Goal: Communication & Community: Share content

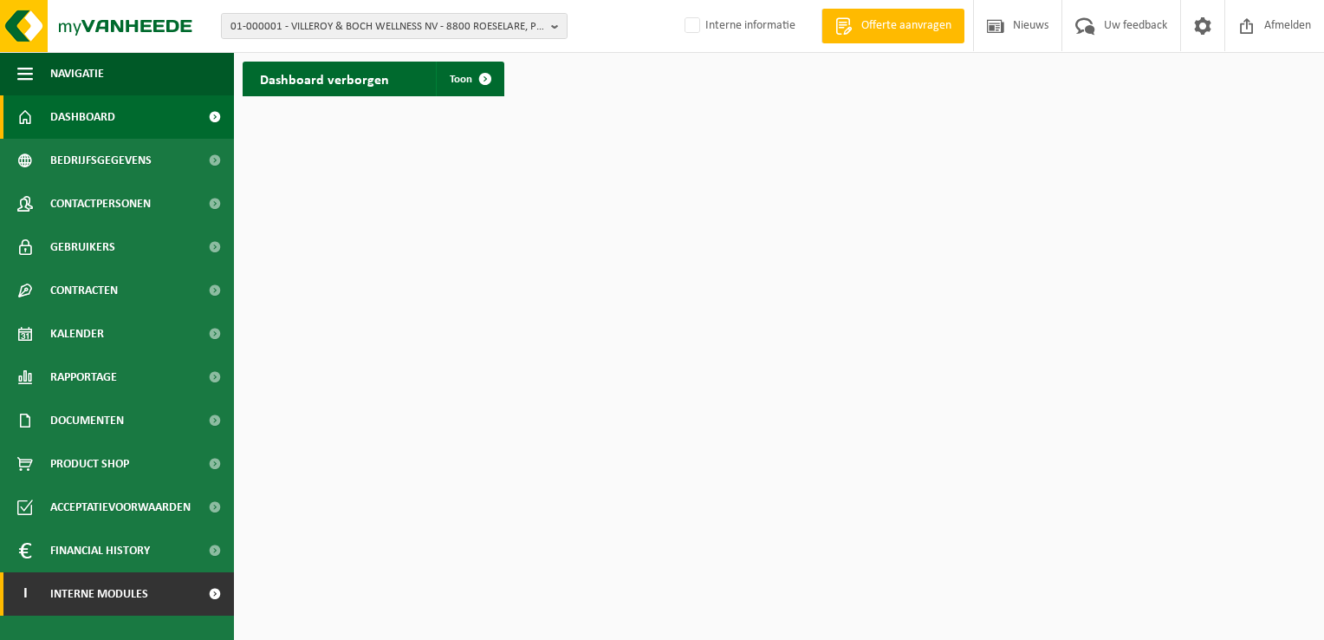
click at [81, 594] on span "Interne modules" at bounding box center [99, 593] width 98 height 43
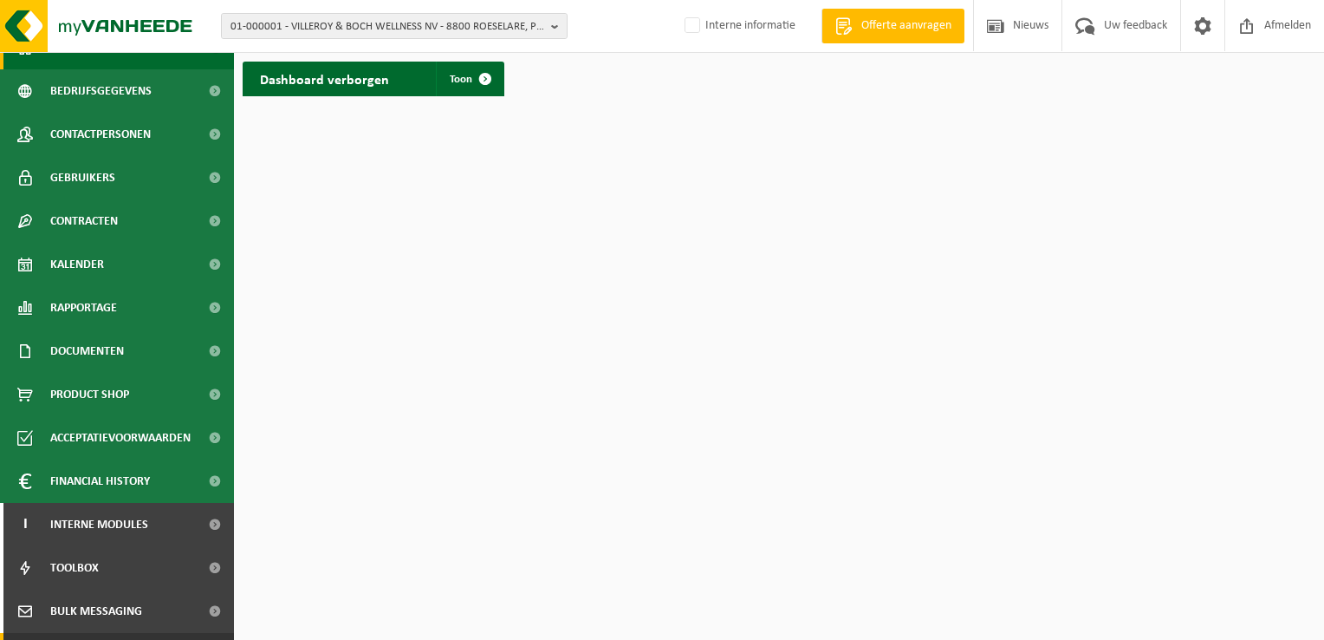
scroll to position [149, 0]
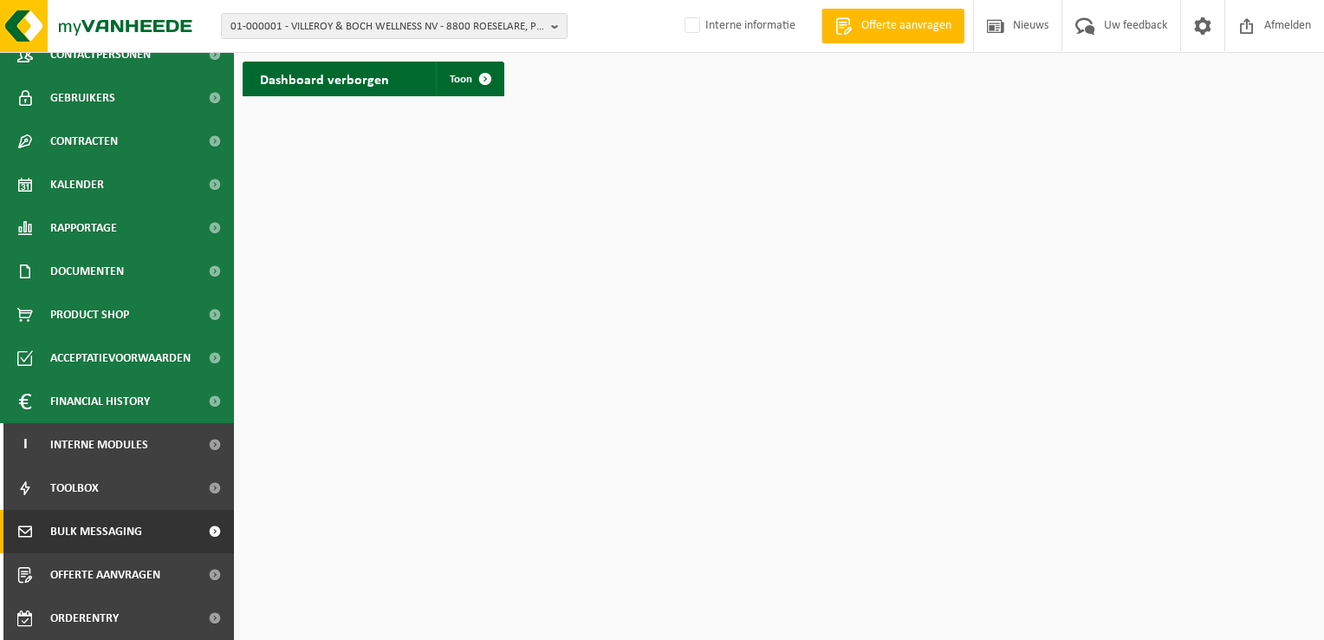
click at [105, 528] on span "Bulk Messaging" at bounding box center [96, 531] width 92 height 43
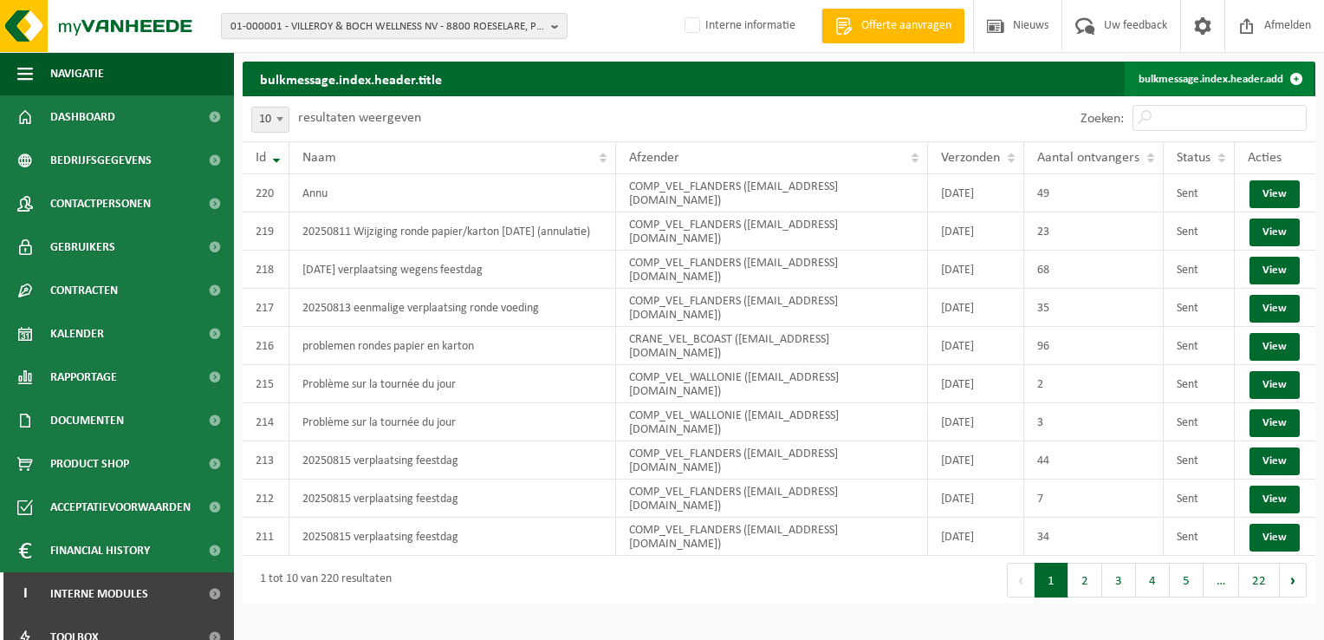
click at [1214, 75] on link "bulkmessage.index.header.add" at bounding box center [1219, 79] width 189 height 35
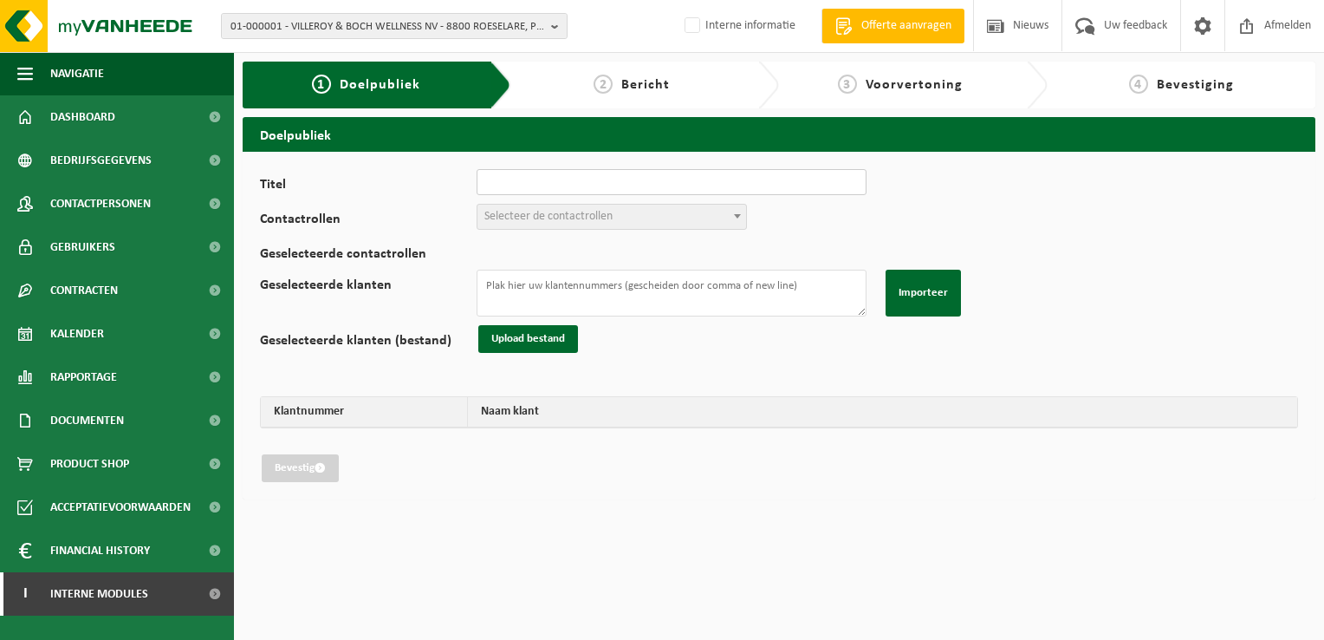
click at [625, 182] on input "Titel" at bounding box center [672, 182] width 390 height 26
type input "20250813 wijziging ronde 13/08/2025 (annulatie)"
click at [574, 212] on span "Selecteer de contactrollen" at bounding box center [548, 216] width 128 height 13
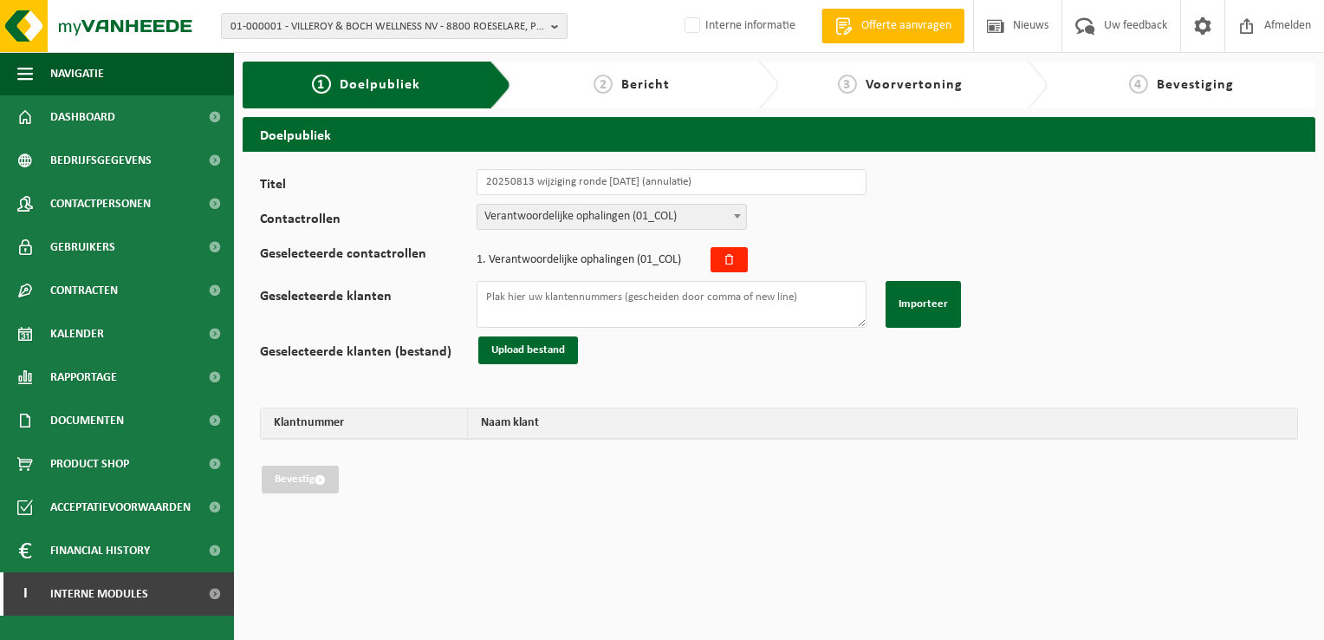
click at [589, 217] on span "Verantwoordelijke ophalingen (01_COL)" at bounding box center [611, 217] width 269 height 24
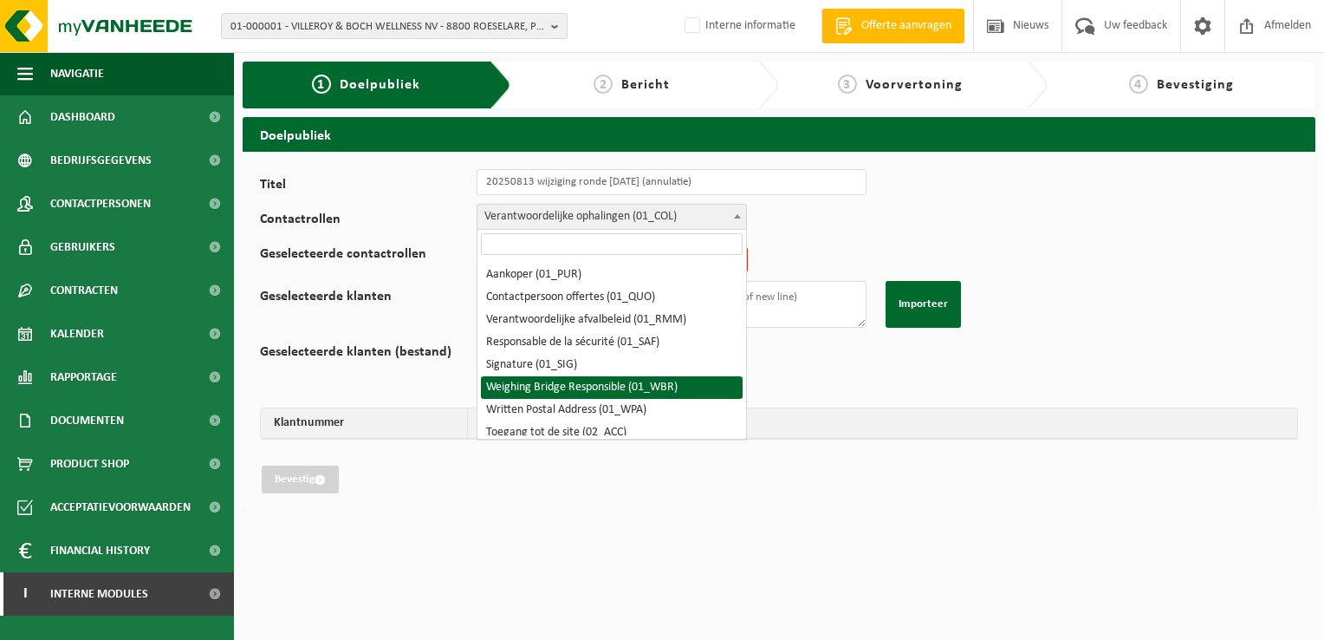
scroll to position [87, 0]
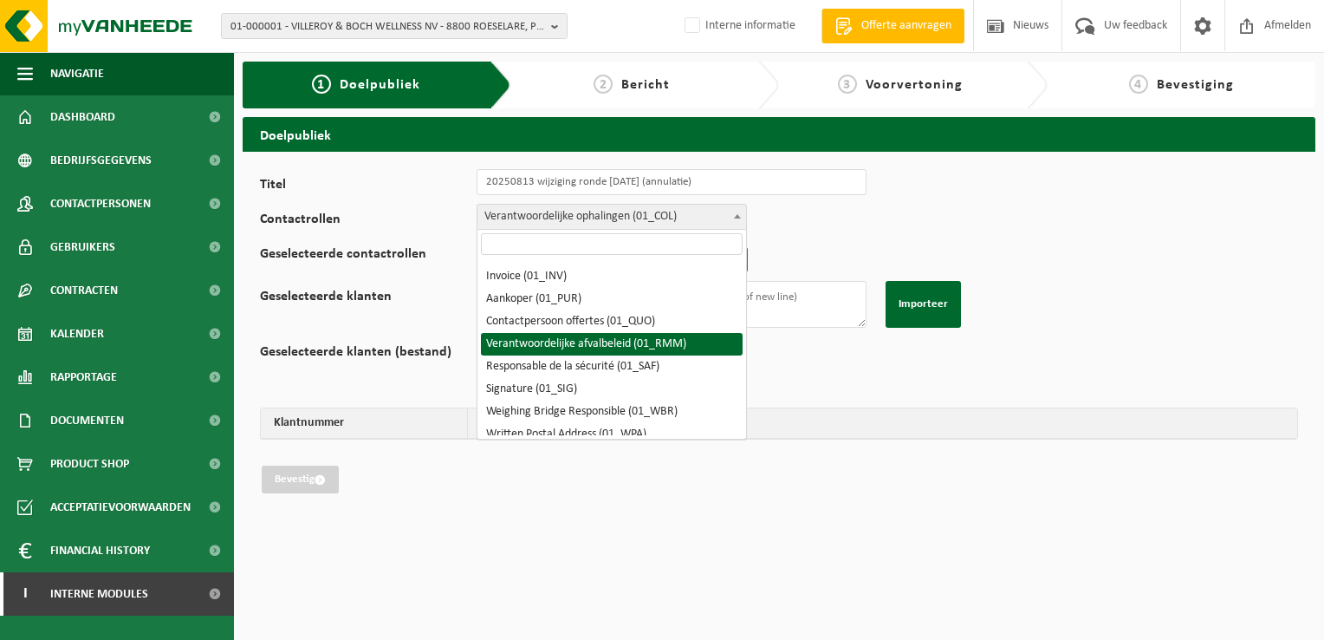
select select "01_RMM"
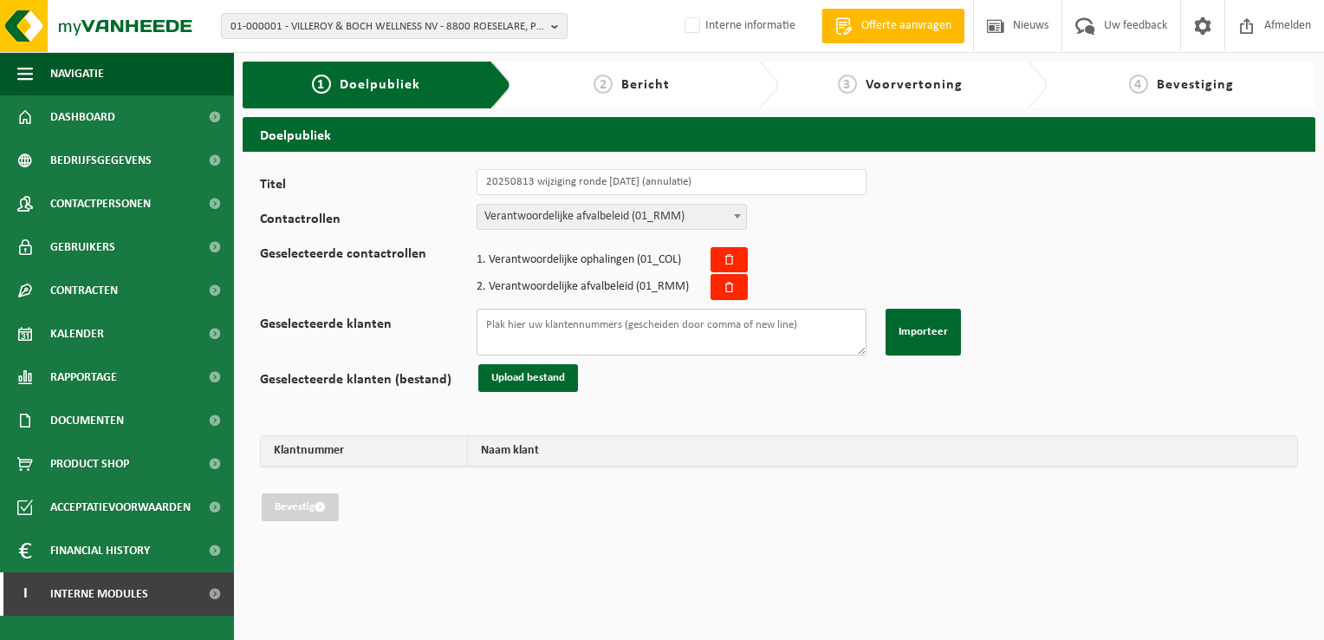
click at [584, 328] on textarea "Geselecteerde klanten" at bounding box center [672, 331] width 390 height 47
drag, startPoint x: 755, startPoint y: 323, endPoint x: 767, endPoint y: 314, distance: 15.4
click at [755, 323] on textarea "Geselecteerde klanten" at bounding box center [672, 331] width 390 height 47
paste textarea "01-000076 01-000311 02-009036 01-000406 01-000589 01-902218 01-901575 01-000182…"
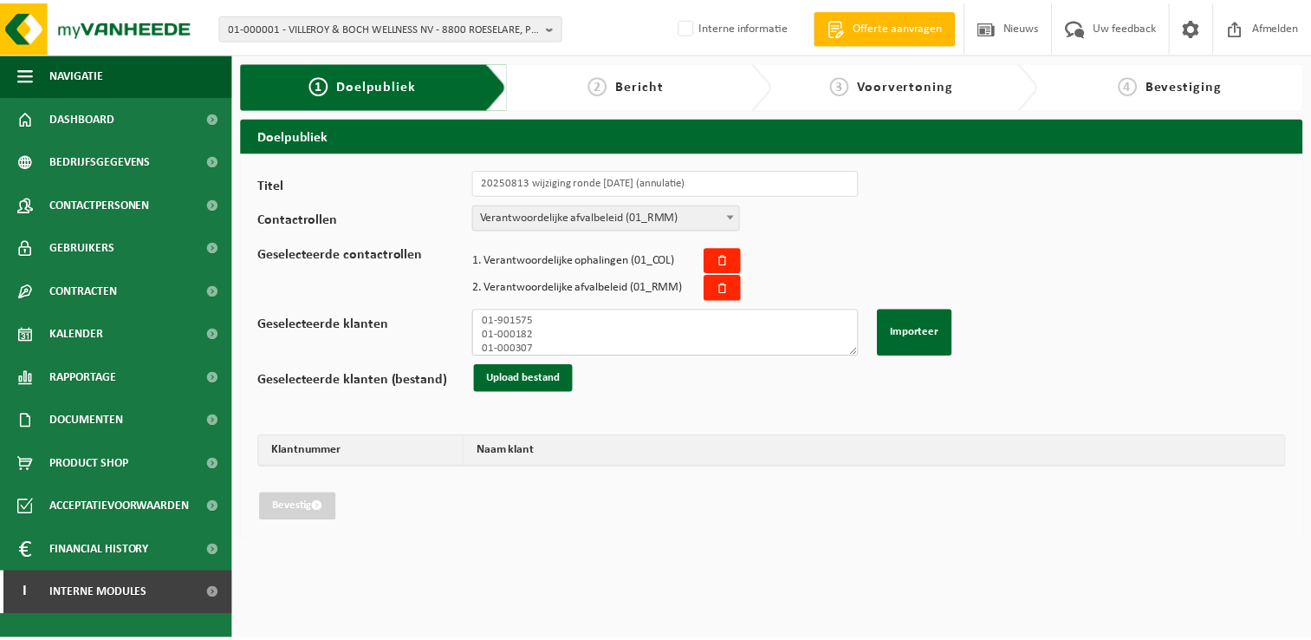
scroll to position [0, 0]
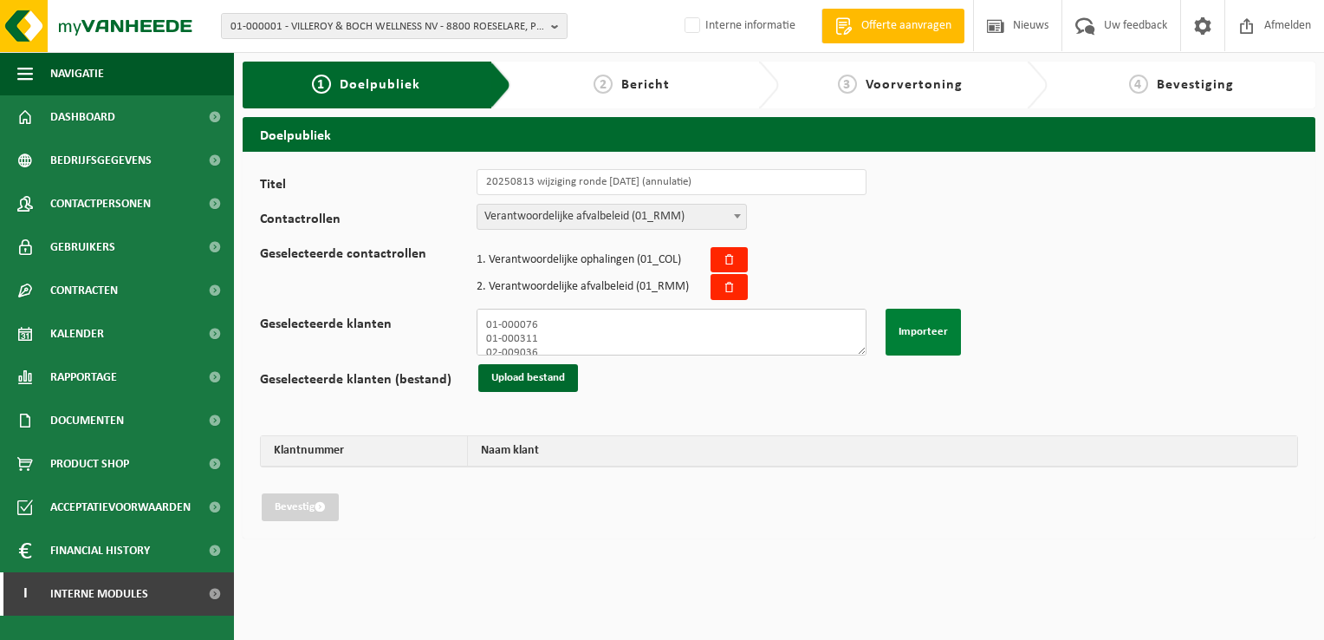
type textarea "01-000076 01-000311 02-009036 01-000406 01-000589 01-902218 01-901575 01-000182…"
click at [931, 339] on button "Importeer" at bounding box center [923, 331] width 75 height 47
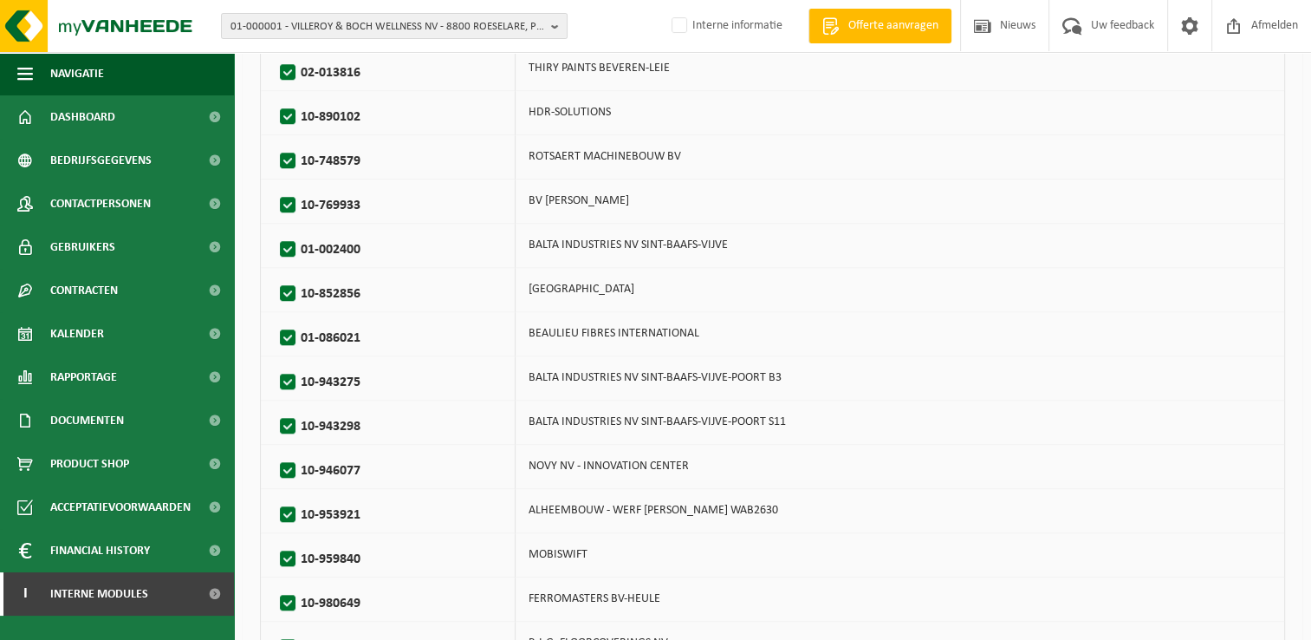
scroll to position [1399, 0]
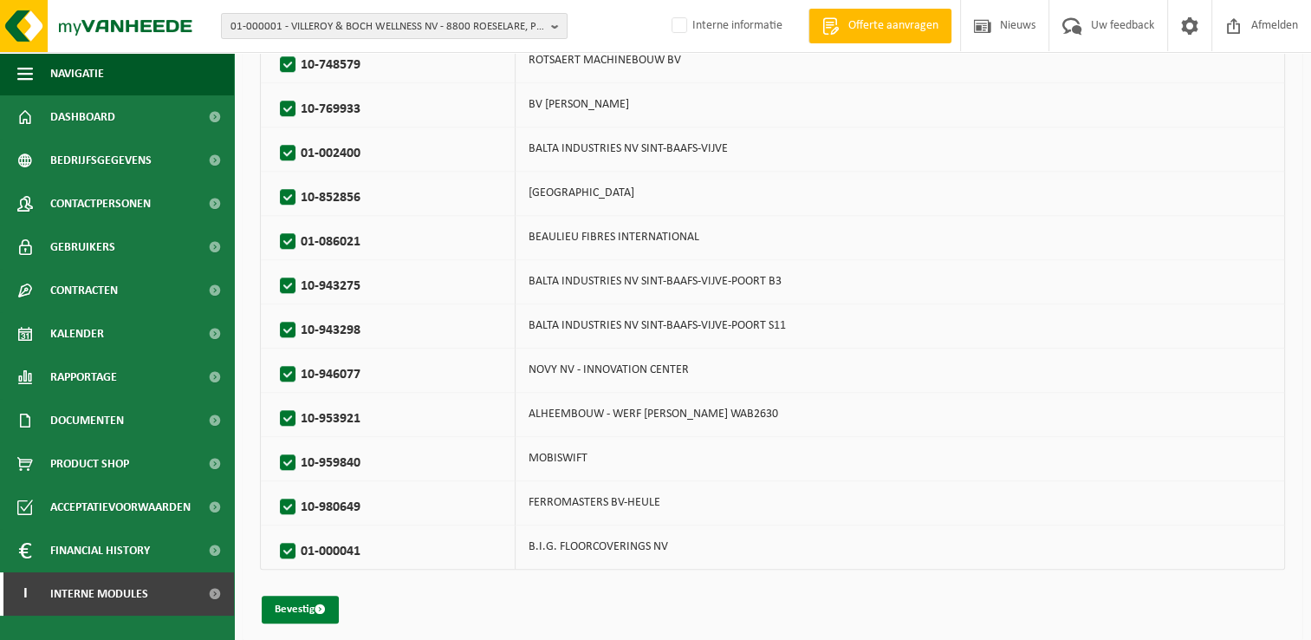
click at [289, 603] on button "Bevestig" at bounding box center [300, 609] width 77 height 28
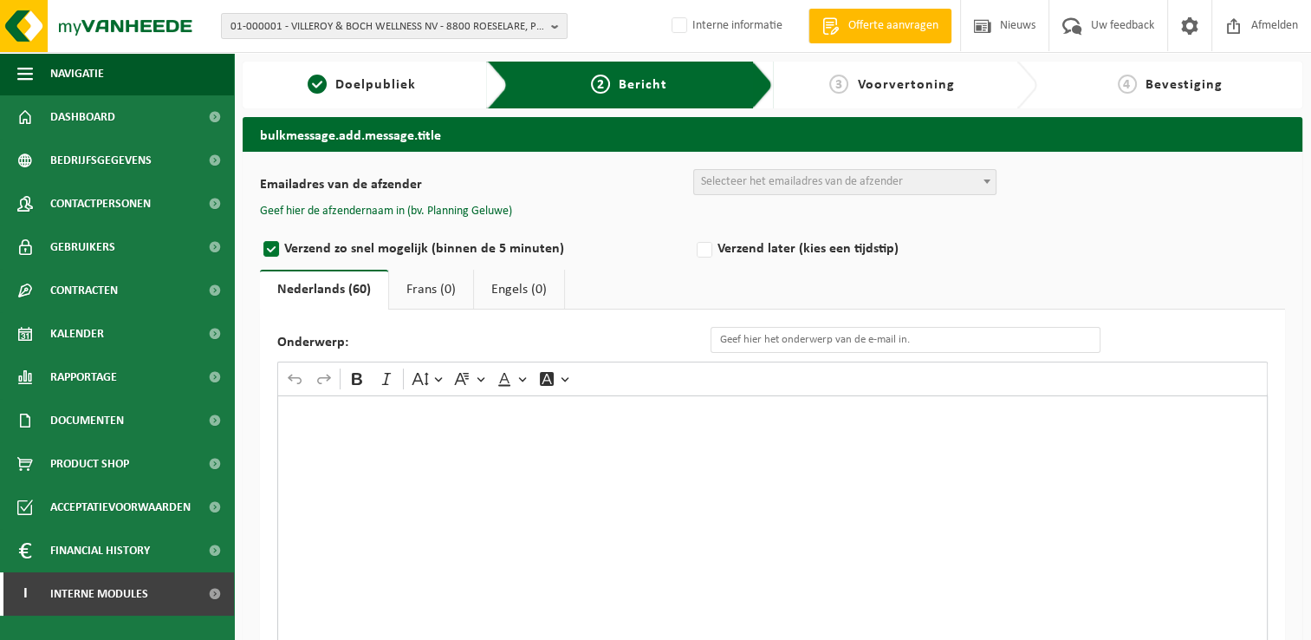
click at [866, 185] on span "Selecteer het emailadres van de afzender" at bounding box center [802, 181] width 202 height 13
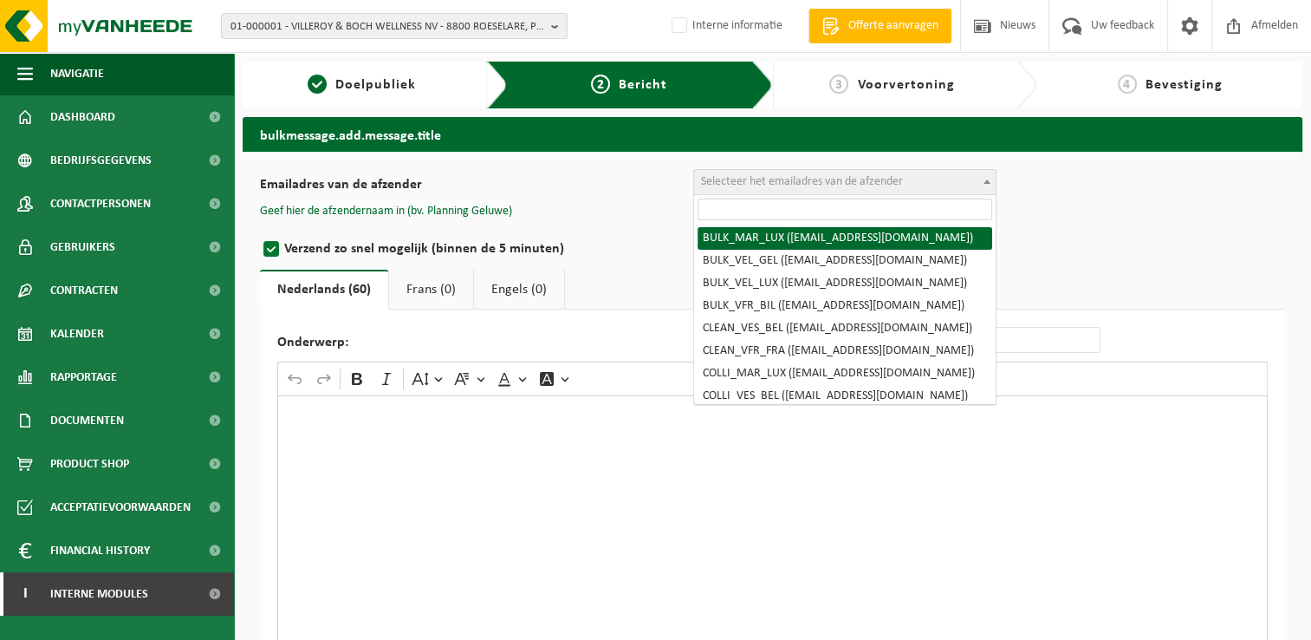
click at [865, 204] on input "search" at bounding box center [845, 209] width 295 height 22
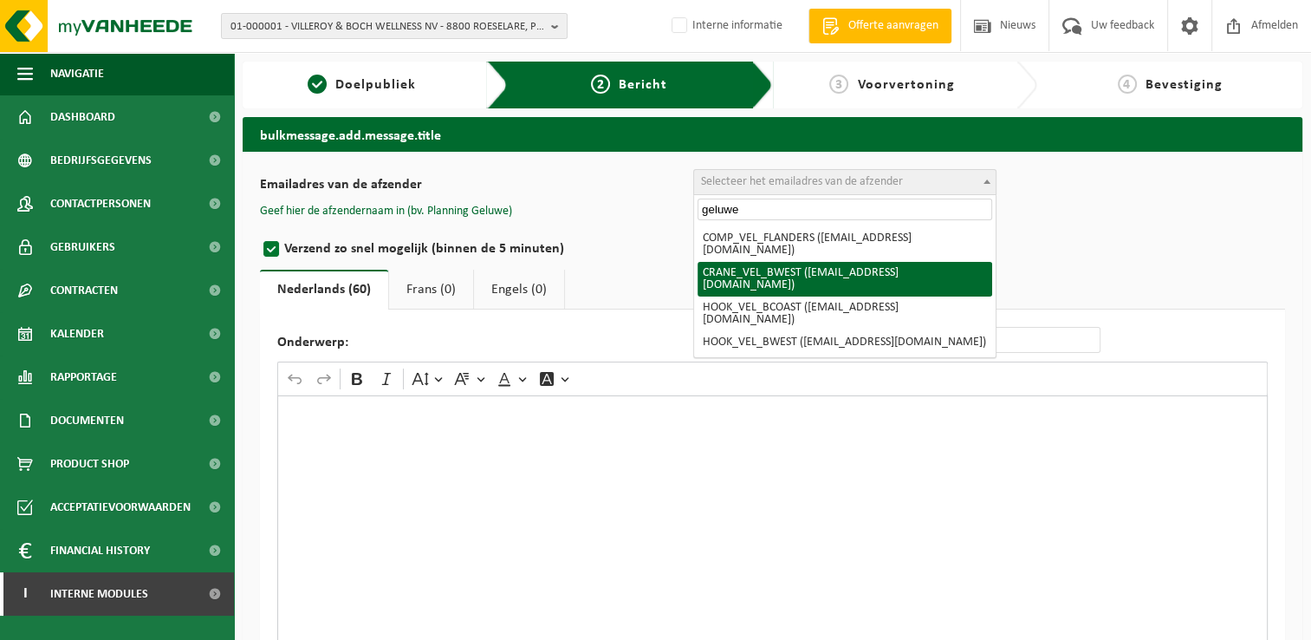
type input "geluwe"
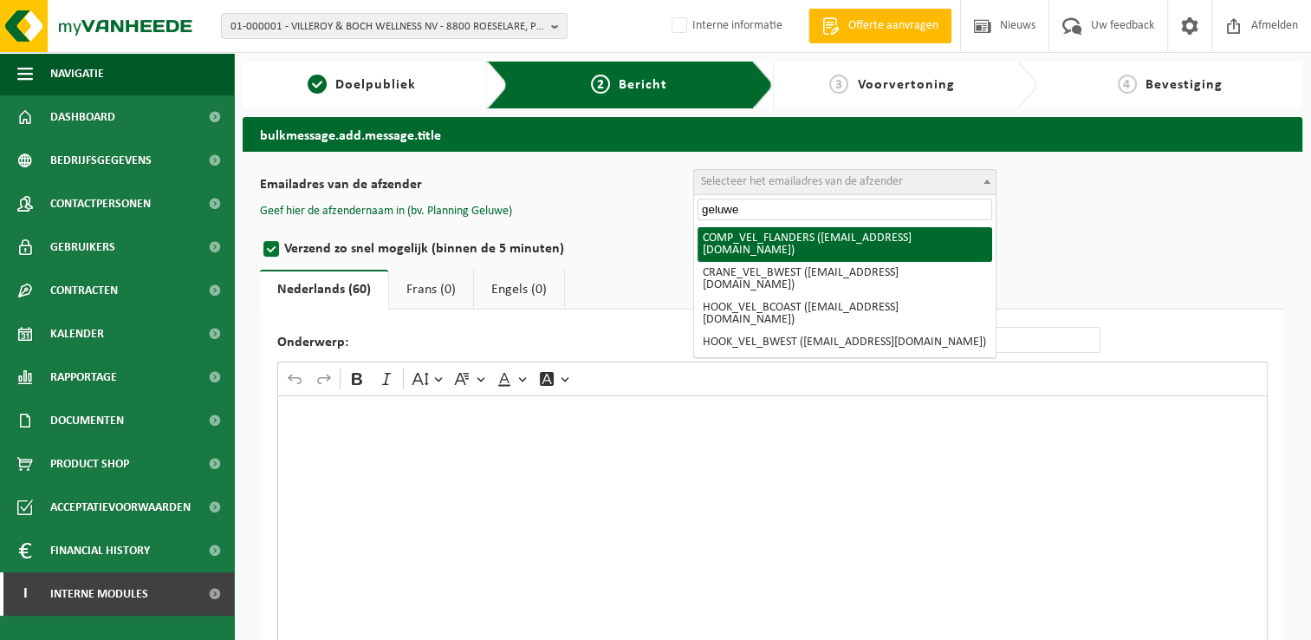
select select "COMP_VEL_FLANDERS"
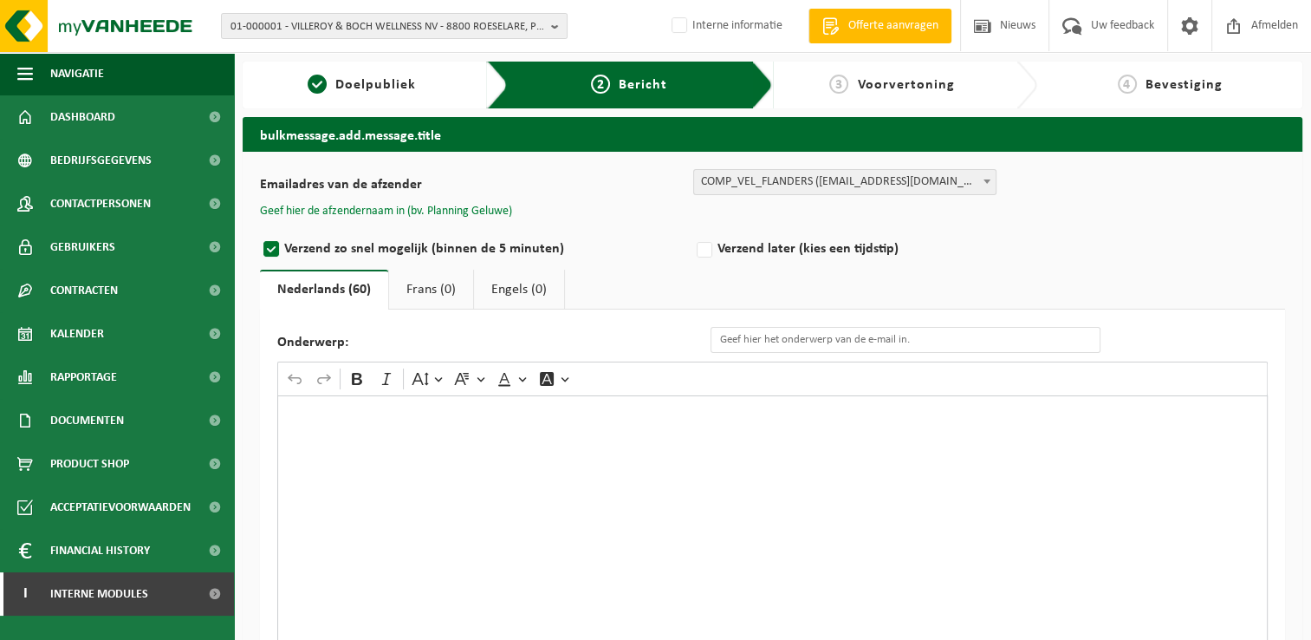
click at [458, 216] on button "Geef hier de afzendernaam in (bv. Planning Geluwe)" at bounding box center [386, 212] width 252 height 16
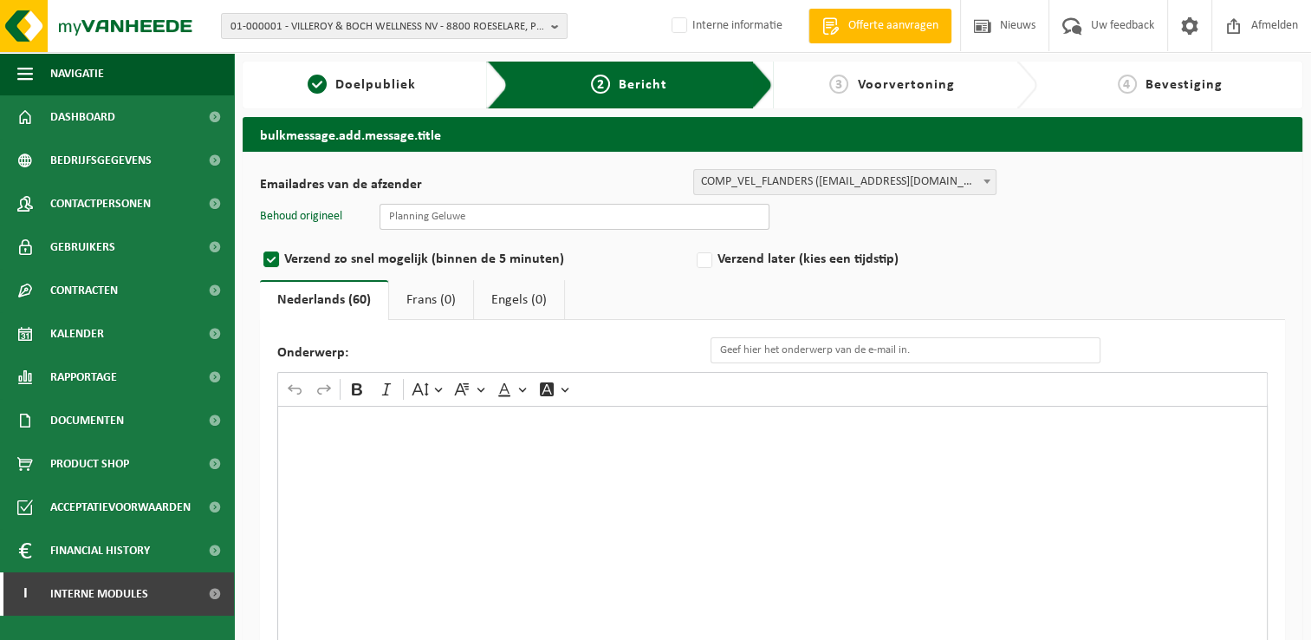
click at [530, 222] on input "text" at bounding box center [575, 217] width 390 height 26
type input "Planning Geluwe"
click at [784, 354] on input "Onderwerp:" at bounding box center [906, 350] width 390 height 26
click at [864, 346] on input "Onderwerp:" at bounding box center [906, 350] width 390 height 26
paste input "Eenmalige wijziging van de ledigingsdag van uw conatainer papier/karton"
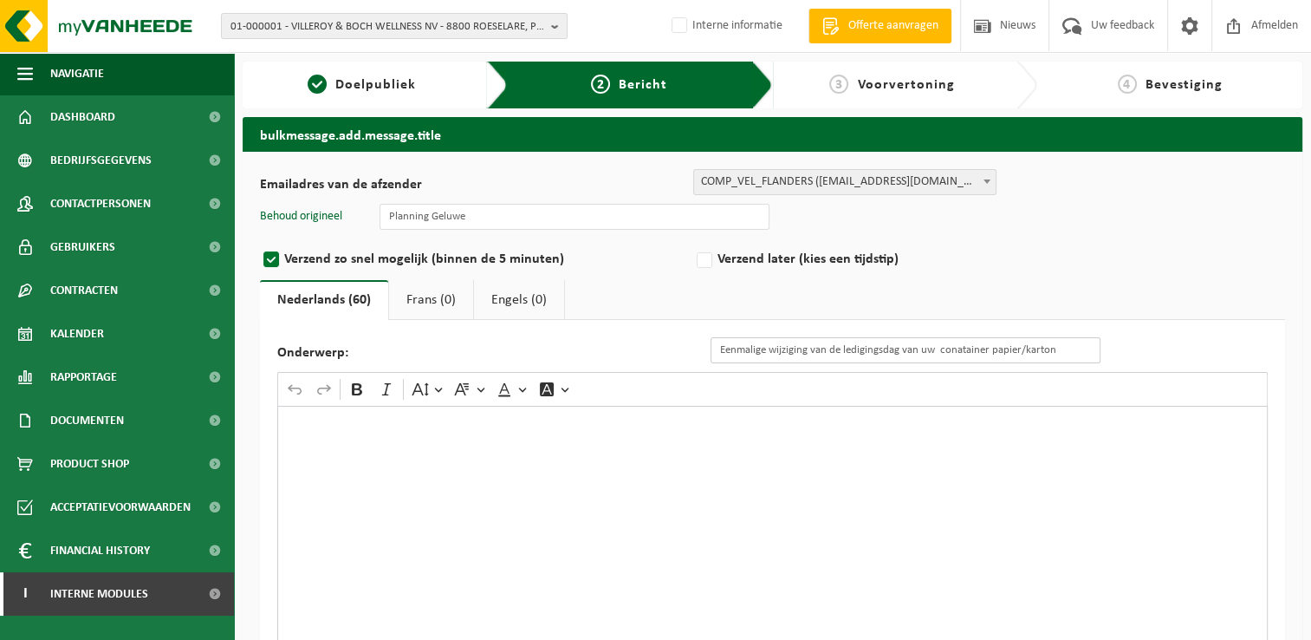
click at [1015, 347] on input "Eenmalige wijziging van de ledigingsdag van uw conatainer papier/karton" at bounding box center [906, 350] width 390 height 26
drag, startPoint x: 1065, startPoint y: 355, endPoint x: 995, endPoint y: 349, distance: 70.5
click at [995, 349] on input "Eenmalige wijziging van de ledigingsdag van uw conatainer papier/karton" at bounding box center [906, 350] width 390 height 26
type input "Eenmalige wijziging van de ledigingsdag van uw conatainer PMD"
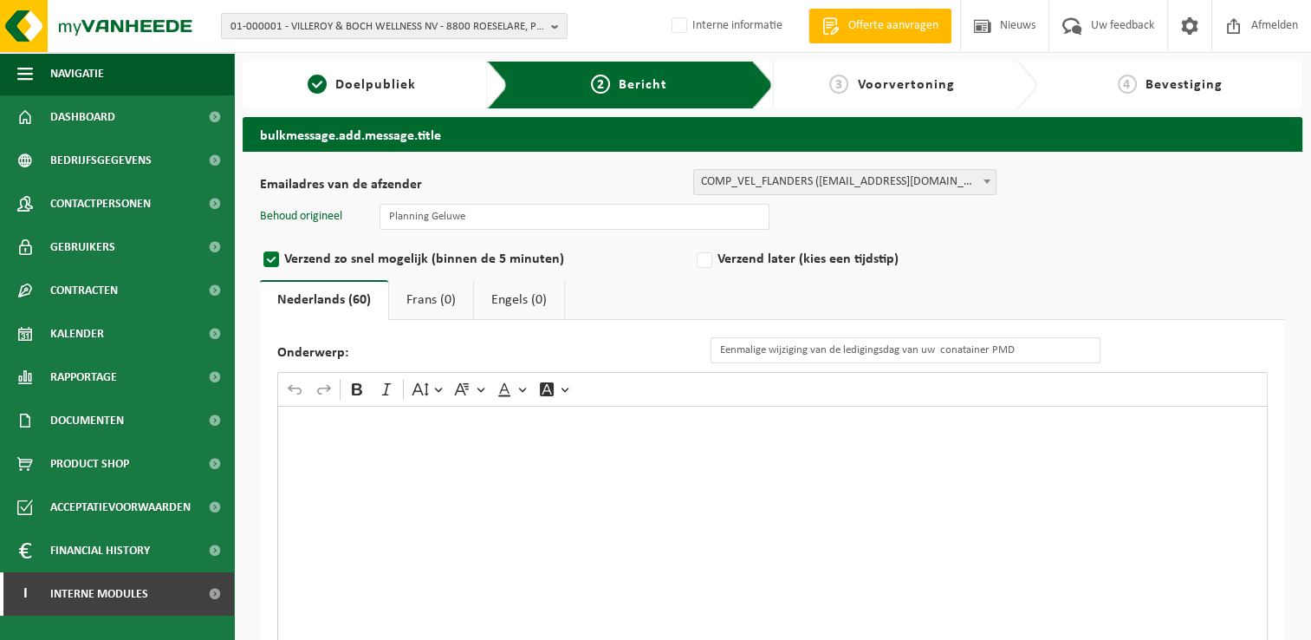
click at [1033, 432] on div "Rich Text Editor. Editing area: main. Press Alt+0 for help." at bounding box center [772, 579] width 990 height 347
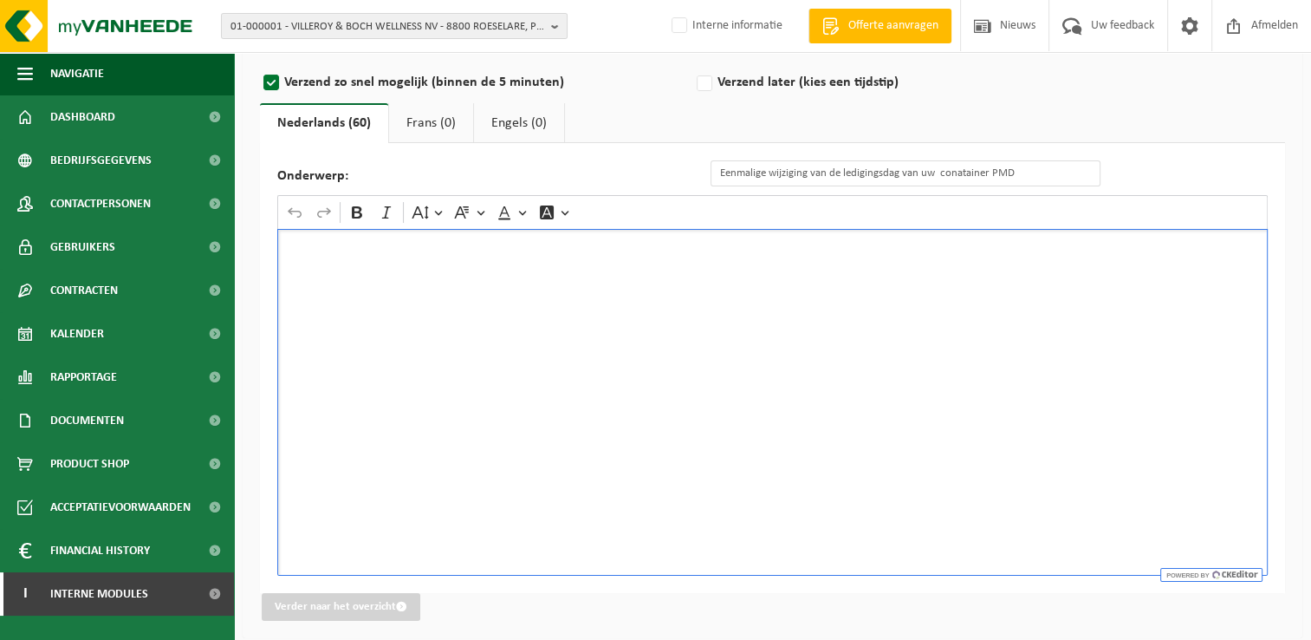
scroll to position [182, 0]
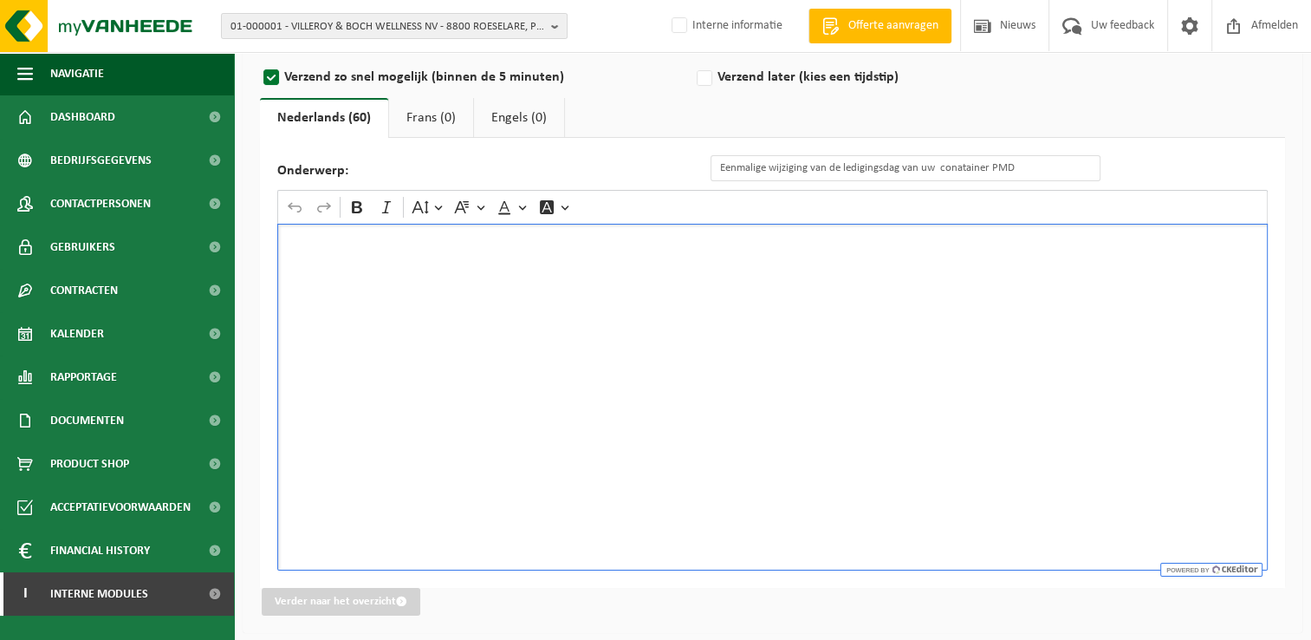
click at [620, 292] on div "Rich Text Editor. Editing area: main. Press Alt+0 for help." at bounding box center [772, 397] width 990 height 347
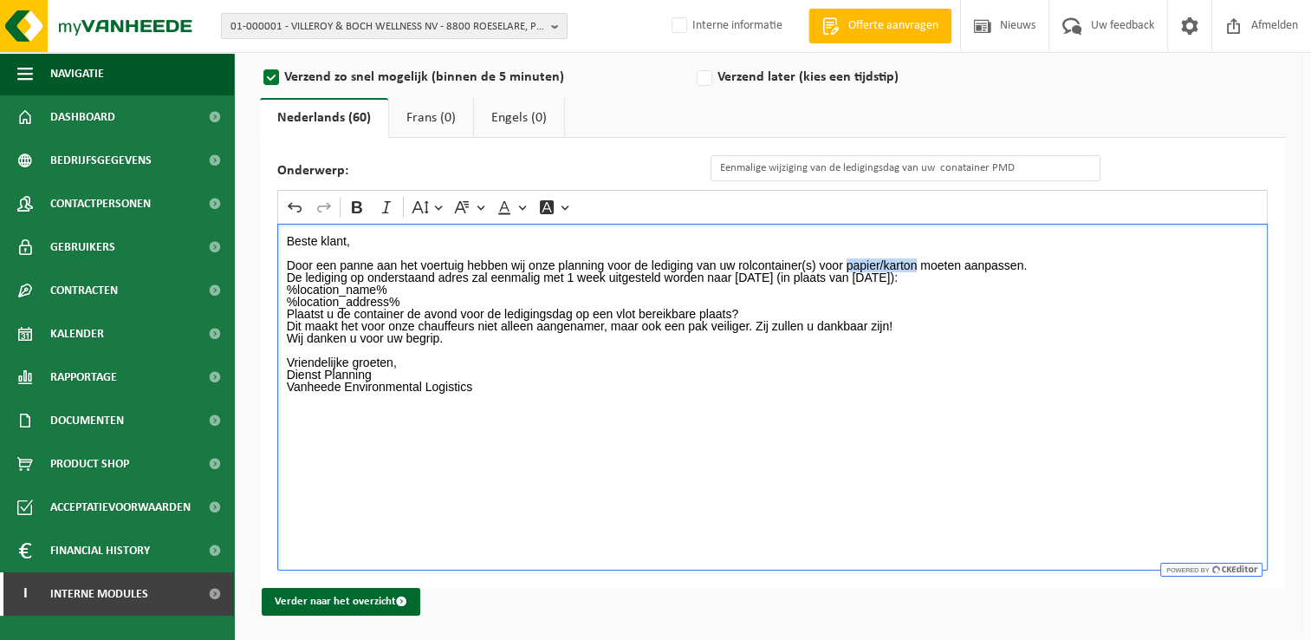
drag, startPoint x: 847, startPoint y: 262, endPoint x: 915, endPoint y: 261, distance: 67.6
click at [915, 261] on p "Door een panne aan het voertuig hebben wij onze planning voor de lediging van u…" at bounding box center [773, 265] width 972 height 36
click at [1055, 276] on p "Door een panne aan het voertuig hebben wij onze planning voor de lediging van u…" at bounding box center [773, 265] width 972 height 36
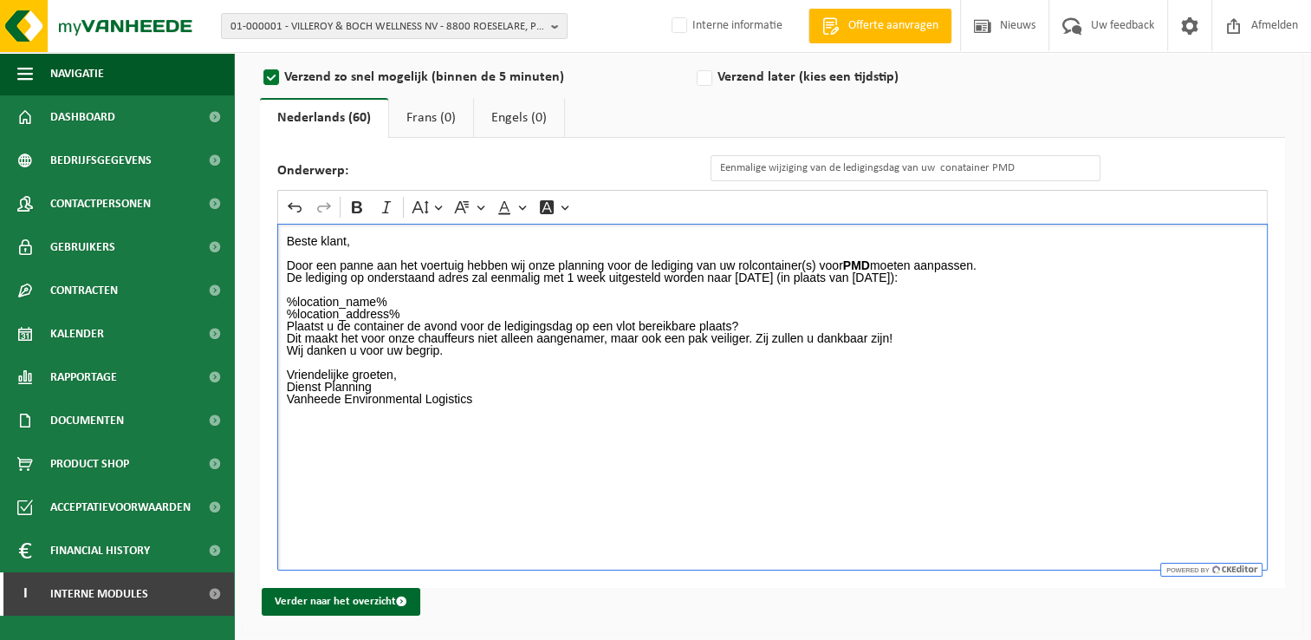
click at [427, 308] on p "%location_name% %location_address%" at bounding box center [773, 307] width 972 height 24
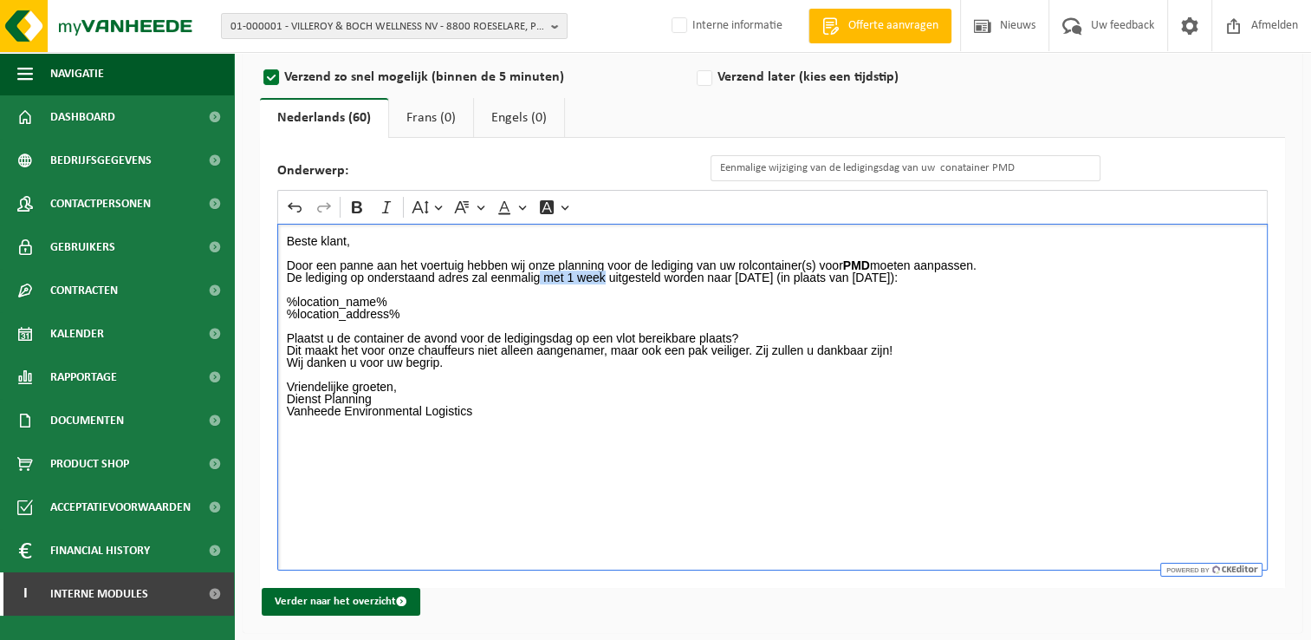
drag, startPoint x: 539, startPoint y: 276, endPoint x: 605, endPoint y: 276, distance: 65.9
click at [605, 276] on p "Door een panne aan het voertuig hebben wij onze planning voor de lediging van u…" at bounding box center [773, 265] width 972 height 36
drag, startPoint x: 714, startPoint y: 278, endPoint x: 732, endPoint y: 278, distance: 18.2
click at [732, 278] on p "Door een panne aan het voertuig hebben wij onze planning voor de lediging van u…" at bounding box center [773, 265] width 972 height 36
drag, startPoint x: 853, startPoint y: 276, endPoint x: 917, endPoint y: 278, distance: 64.1
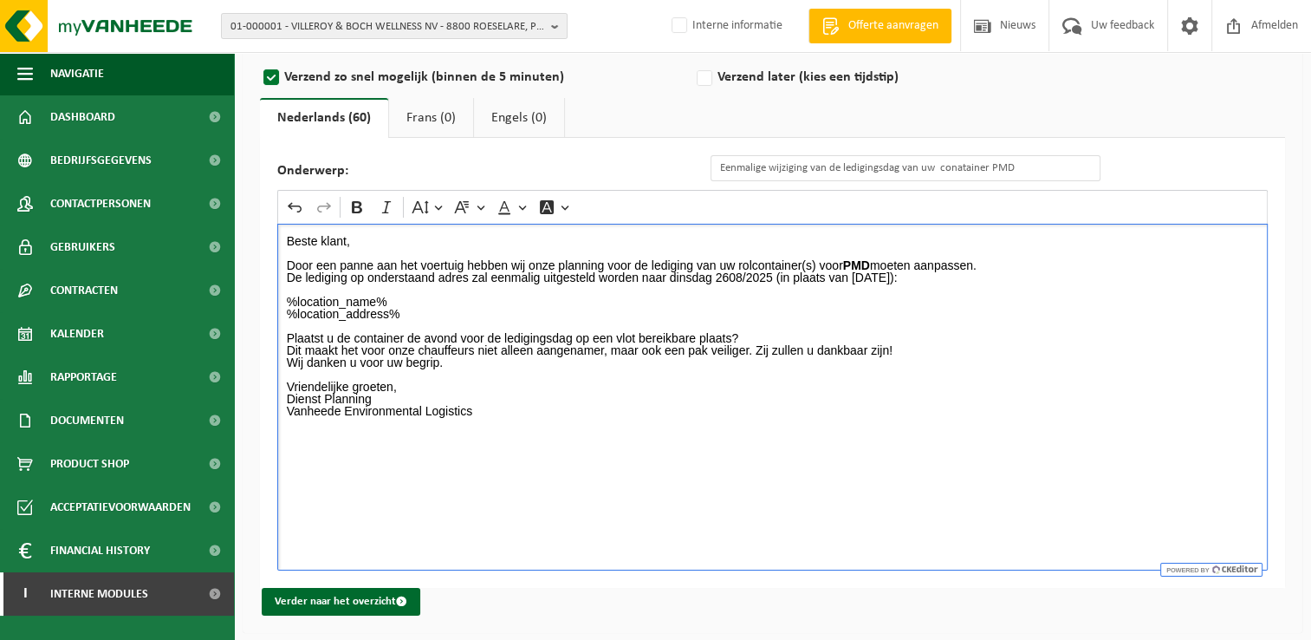
click at [917, 278] on p "Door een panne aan het voertuig hebben wij onze planning voor de lediging van u…" at bounding box center [773, 265] width 972 height 36
click at [998, 283] on p "Rich Text Editor. Editing area: main. Press Alt+0 for help." at bounding box center [773, 289] width 972 height 12
click at [977, 283] on p "Rich Text Editor. Editing area: main. Press Alt+0 for help." at bounding box center [773, 289] width 972 height 12
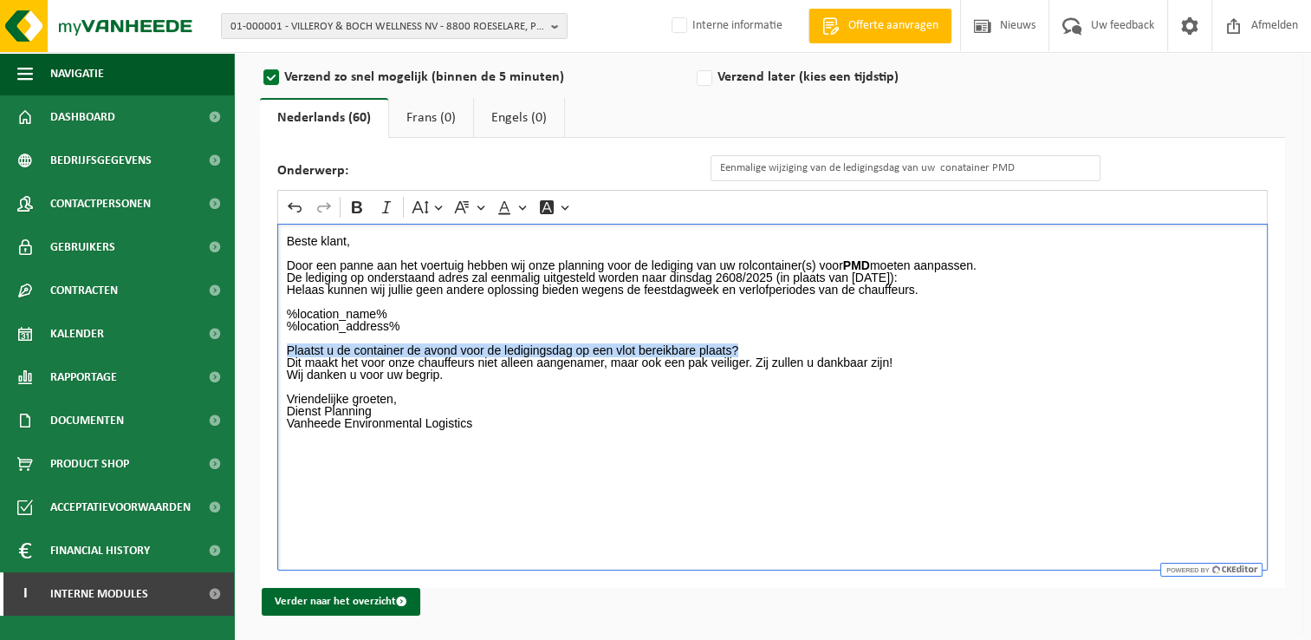
drag, startPoint x: 748, startPoint y: 347, endPoint x: 268, endPoint y: 347, distance: 480.1
click at [268, 347] on div "Onderwerp: Eenmalige wijziging van de ledigingsdag van uw conatainer PMD Rich T…" at bounding box center [772, 363] width 1025 height 450
click at [774, 406] on p "Dienst Planning Vanheede Environmental Logistics" at bounding box center [773, 423] width 972 height 36
click at [915, 360] on p "Plaatst u de container de avond voor de ledigingsdag op een vlot bereikbare pla…" at bounding box center [773, 356] width 972 height 24
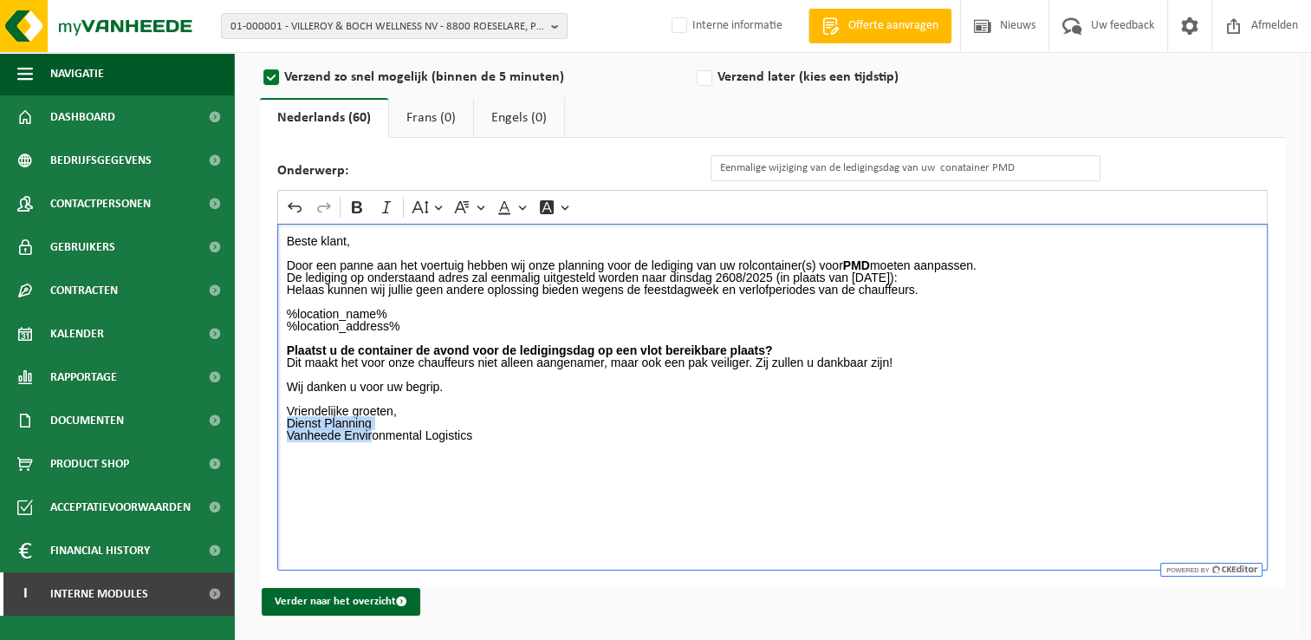
drag, startPoint x: 373, startPoint y: 427, endPoint x: 352, endPoint y: 421, distance: 22.5
click at [277, 425] on div "Beste klant, Door een panne aan het voertuig hebben wij onze planning voor de l…" at bounding box center [772, 397] width 990 height 347
click at [371, 419] on p "Dienst Planning Vanheede Environmental Logistics" at bounding box center [773, 435] width 972 height 36
drag, startPoint x: 379, startPoint y: 419, endPoint x: 274, endPoint y: 419, distance: 104.9
click at [274, 419] on div "Onderwerp: Eenmalige wijziging van de ledigingsdag van uw conatainer PMD Rich T…" at bounding box center [772, 363] width 1025 height 450
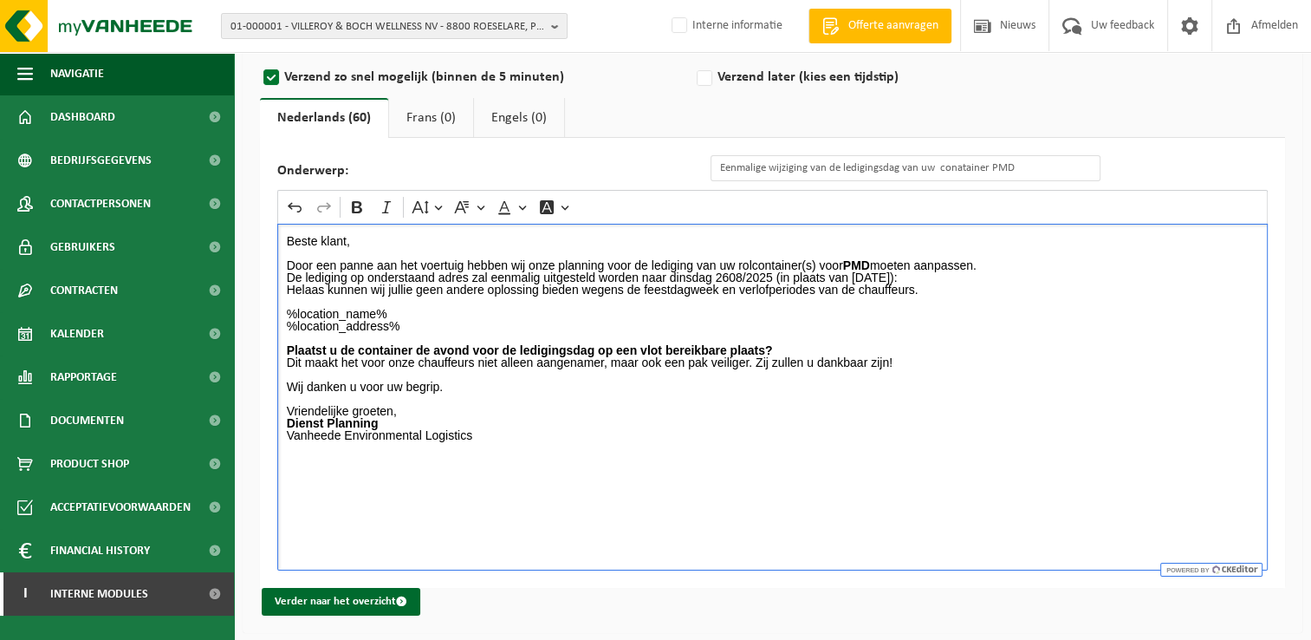
click at [594, 440] on p "Dienst Planning Vanheede Environmental Logistics" at bounding box center [773, 435] width 972 height 36
click at [728, 276] on p "Door een panne aan het voertuig hebben wij onze planning voor de lediging van u…" at bounding box center [773, 265] width 972 height 36
click at [784, 315] on p "%location_name% %location_address%" at bounding box center [773, 320] width 972 height 24
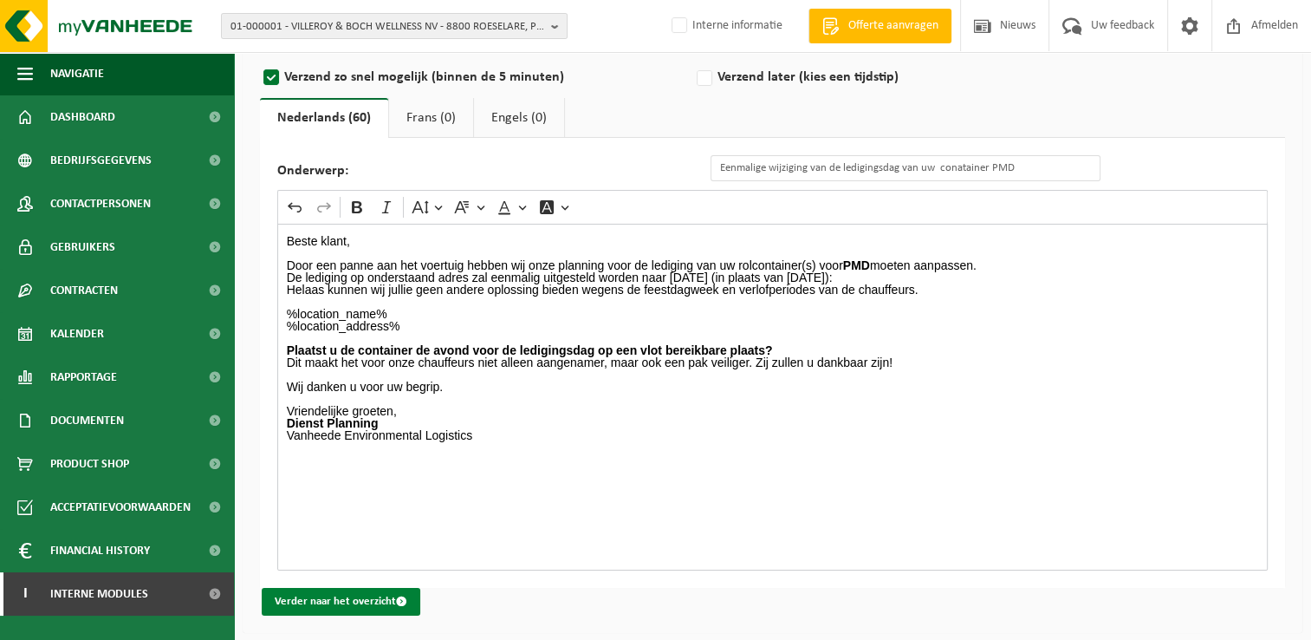
click at [351, 601] on button "Verder naar het overzicht" at bounding box center [341, 602] width 159 height 28
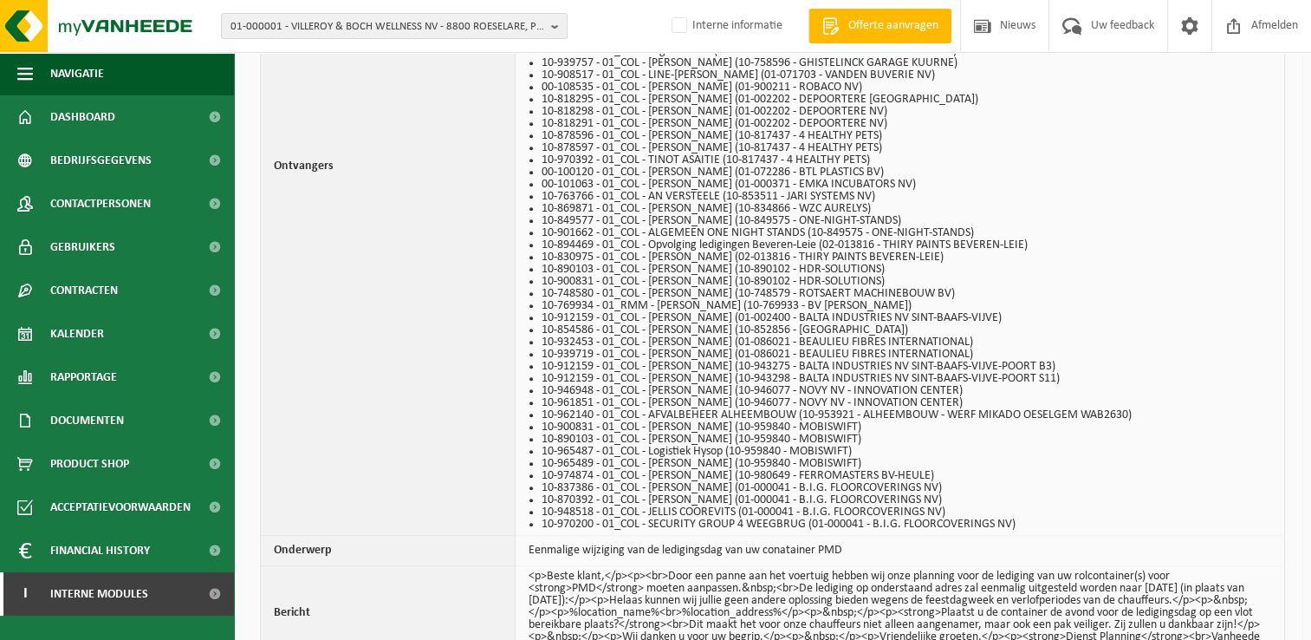
scroll to position [1120, 0]
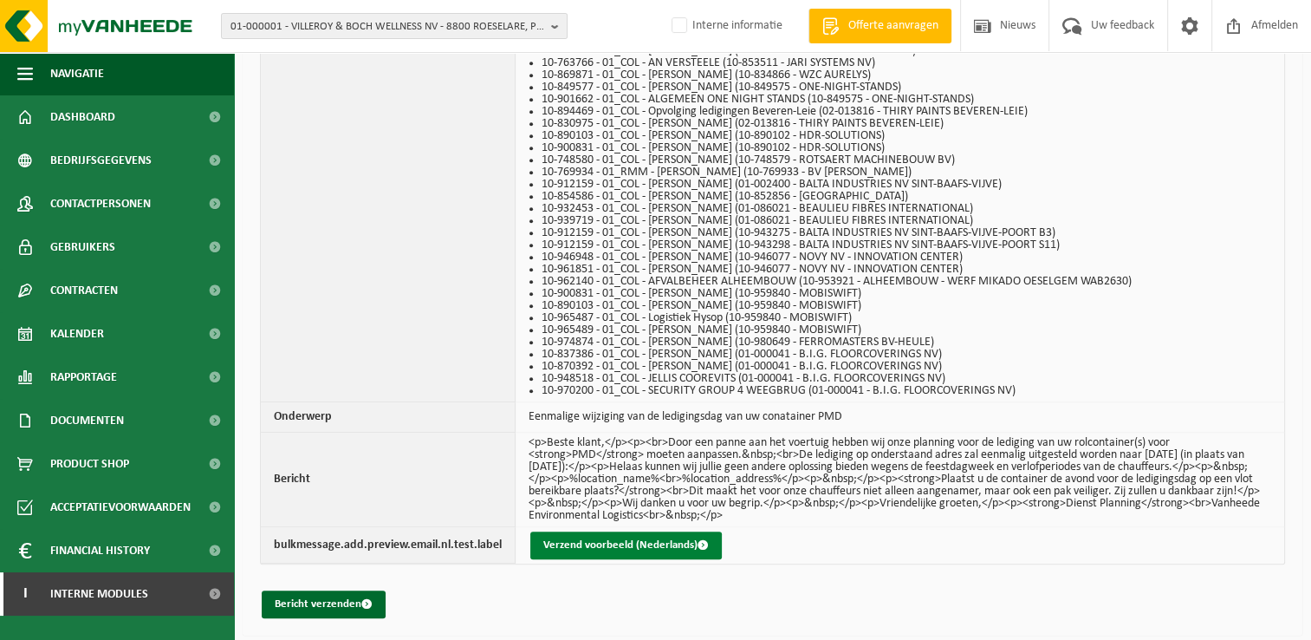
click at [692, 543] on button "Verzend voorbeeld (Nederlands)" at bounding box center [626, 545] width 192 height 28
click at [319, 602] on button "Bericht verzenden" at bounding box center [324, 604] width 124 height 28
